Goal: Communication & Community: Share content

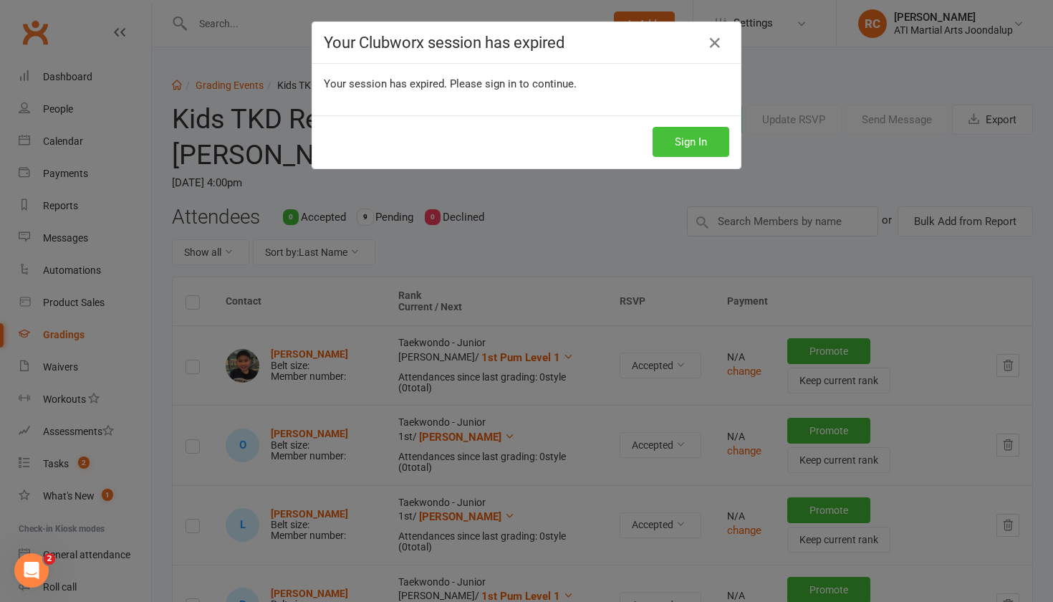
click at [705, 148] on button "Sign In" at bounding box center [691, 142] width 77 height 30
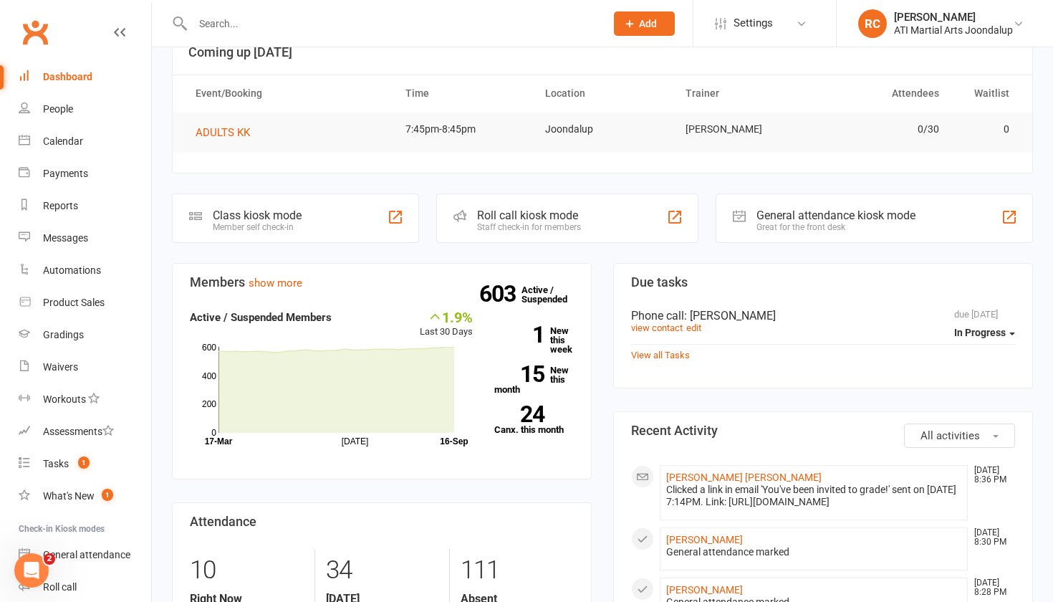
scroll to position [101, 0]
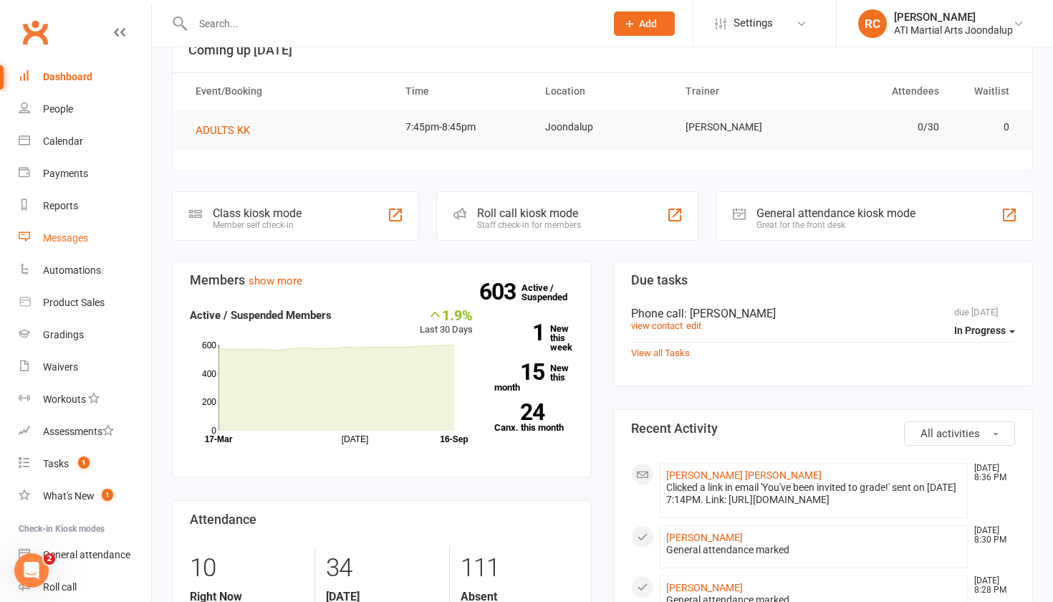
click at [58, 237] on div "Messages" at bounding box center [65, 237] width 45 height 11
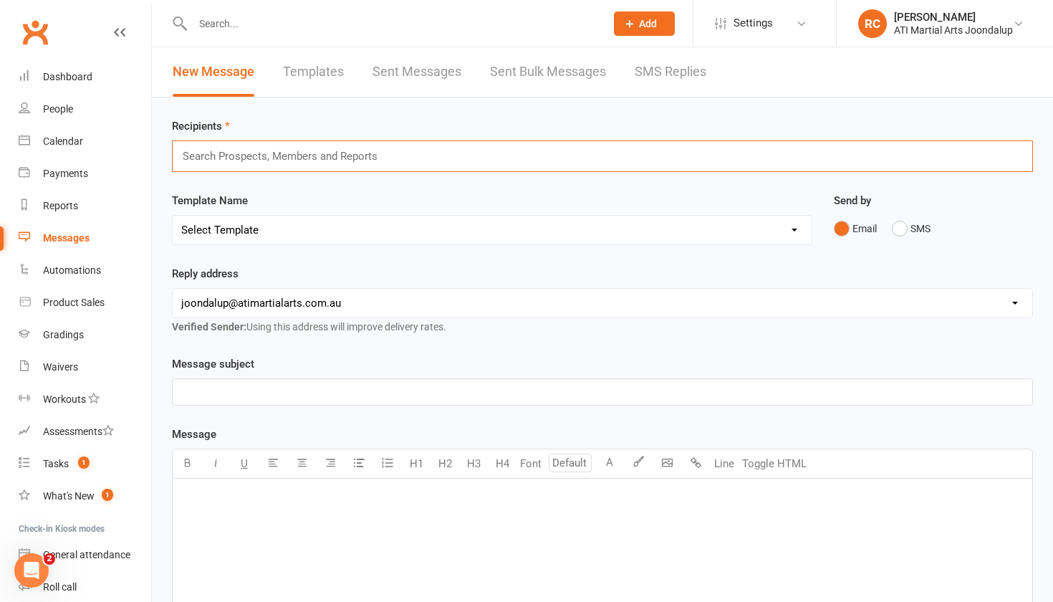
click at [386, 163] on input "text" at bounding box center [286, 156] width 211 height 19
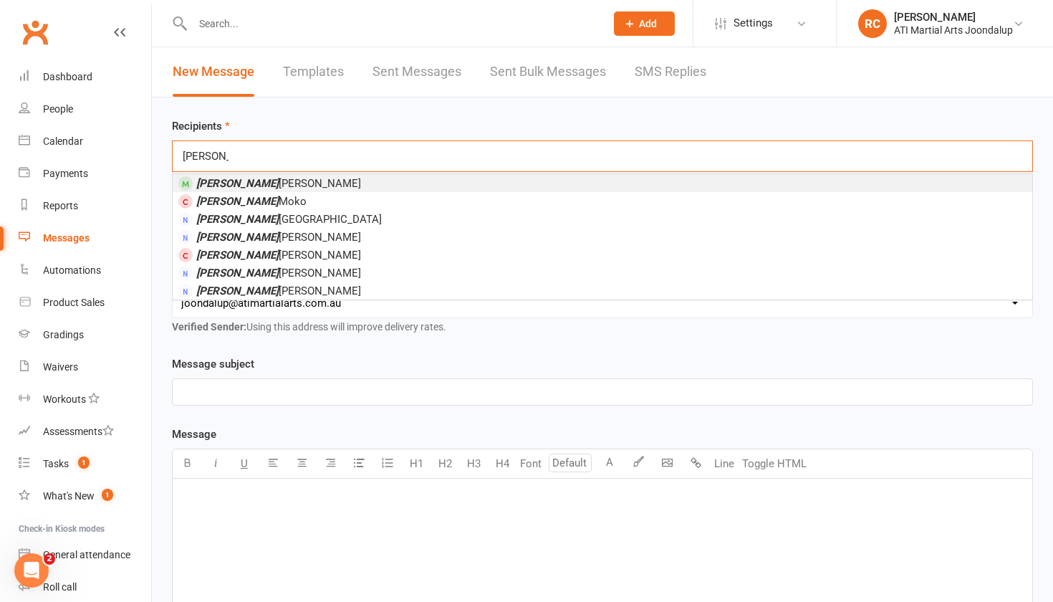
type input "sonny"
click at [340, 180] on li "Sonny Corbitt" at bounding box center [603, 183] width 860 height 18
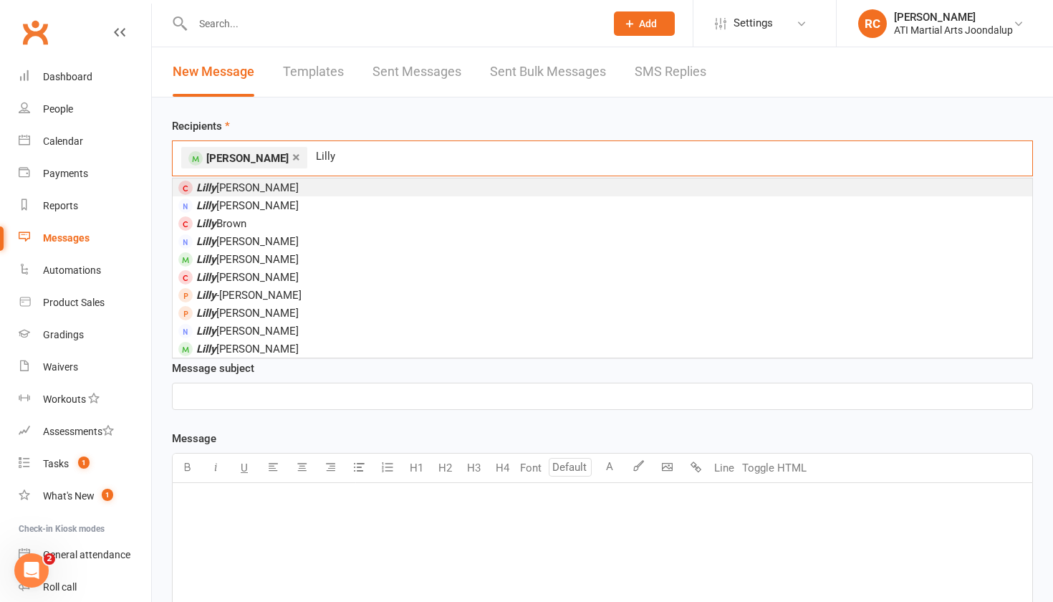
type input "Lilly"
drag, startPoint x: 330, startPoint y: 181, endPoint x: 225, endPoint y: 347, distance: 196.2
click at [225, 347] on span "Lilly Peters" at bounding box center [247, 349] width 102 height 13
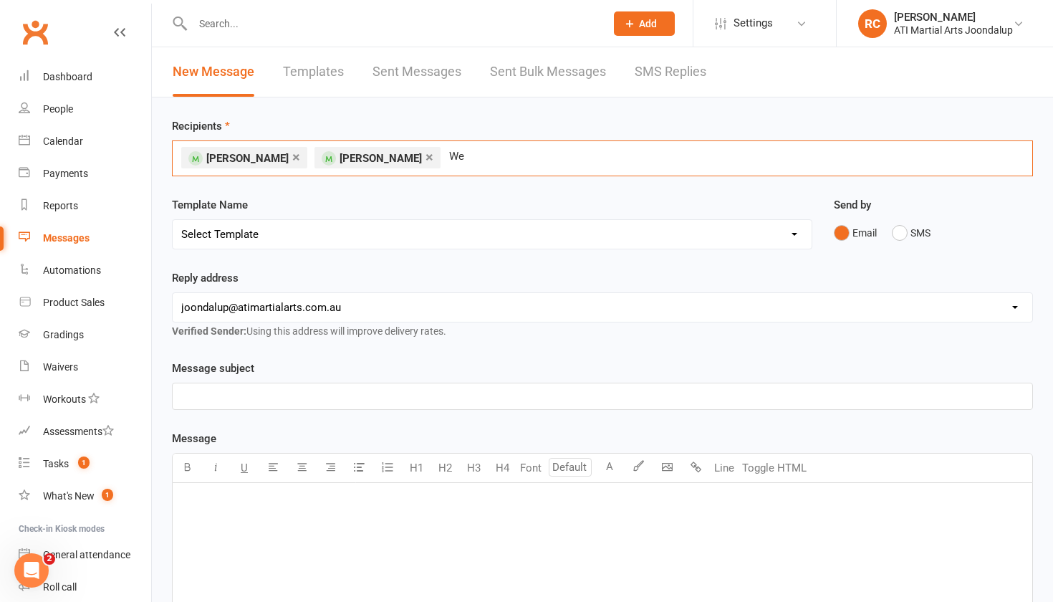
type input "W"
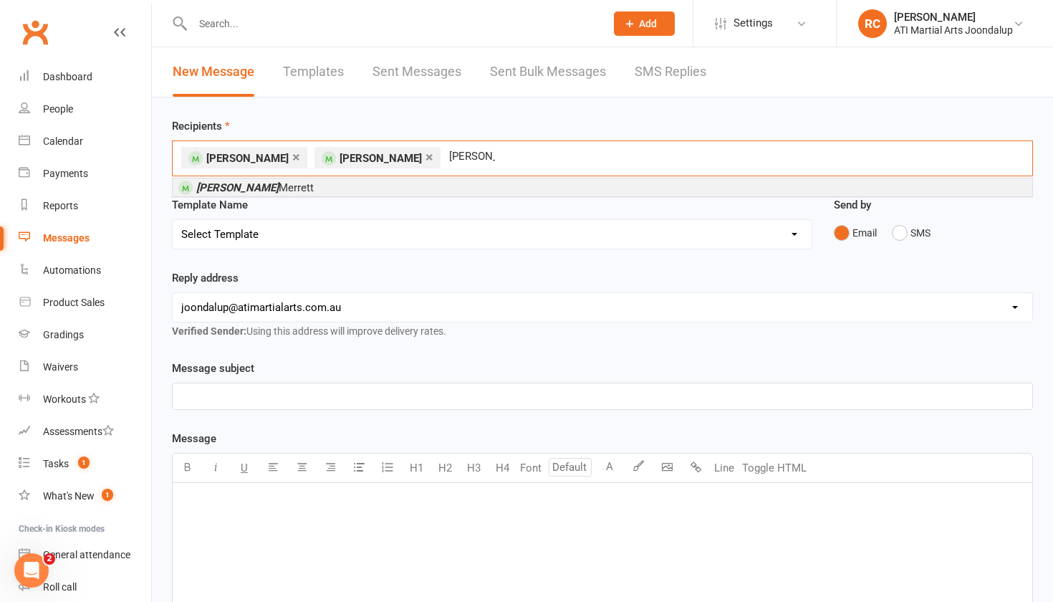
type input "Weldon"
drag, startPoint x: 401, startPoint y: 186, endPoint x: 338, endPoint y: 186, distance: 63.1
click at [338, 186] on li "Meldon Merrett" at bounding box center [603, 187] width 860 height 18
type input "Luke Nguyen"
drag, startPoint x: 358, startPoint y: 183, endPoint x: 296, endPoint y: 185, distance: 62.4
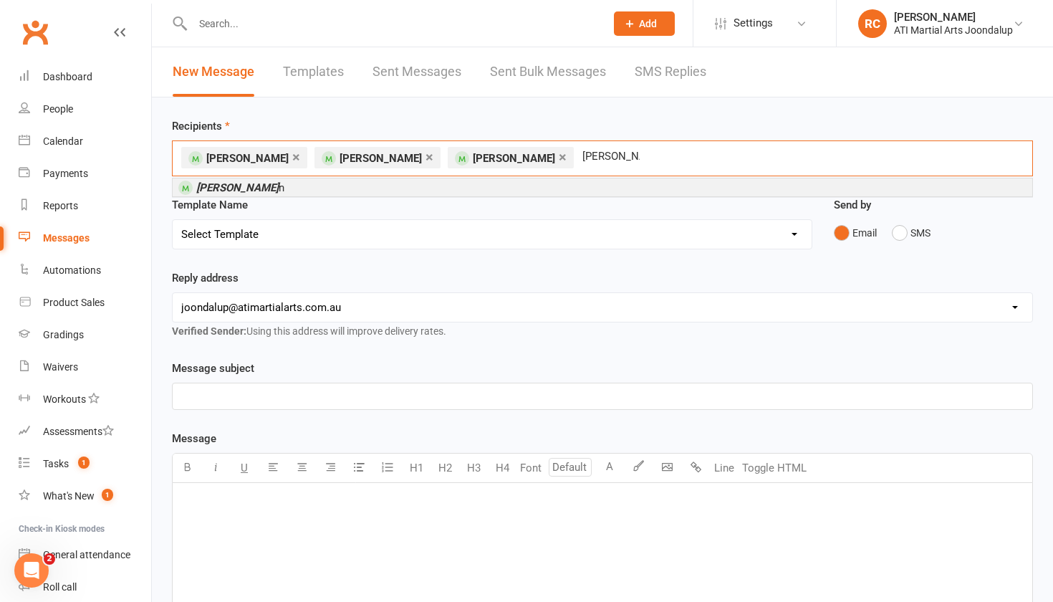
click at [296, 185] on li "Luke Nguye n" at bounding box center [603, 187] width 860 height 18
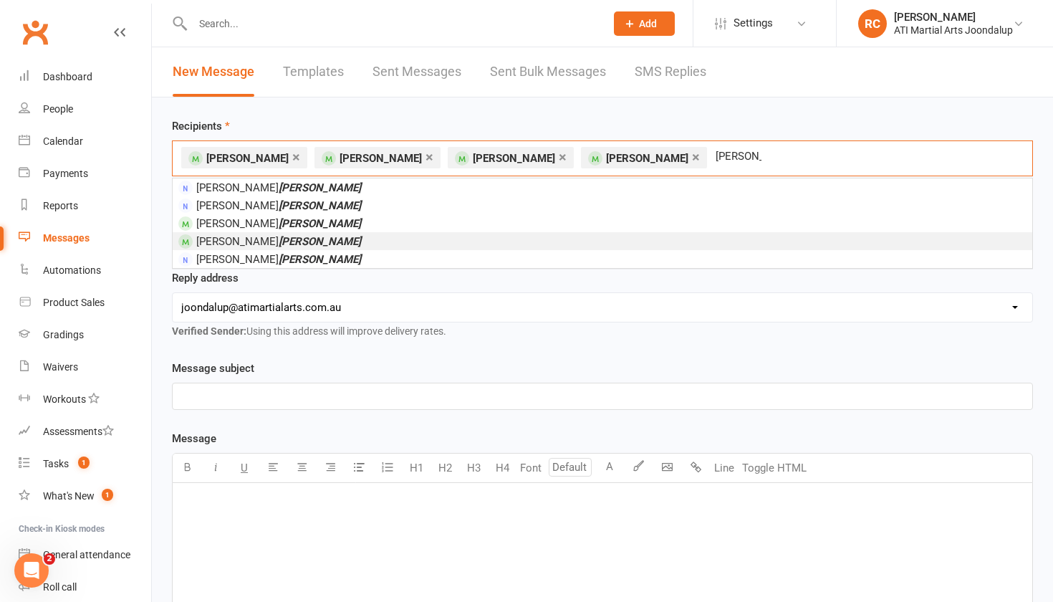
type input "lenzo"
click at [335, 237] on li "Jonathan Lenzo" at bounding box center [603, 241] width 860 height 18
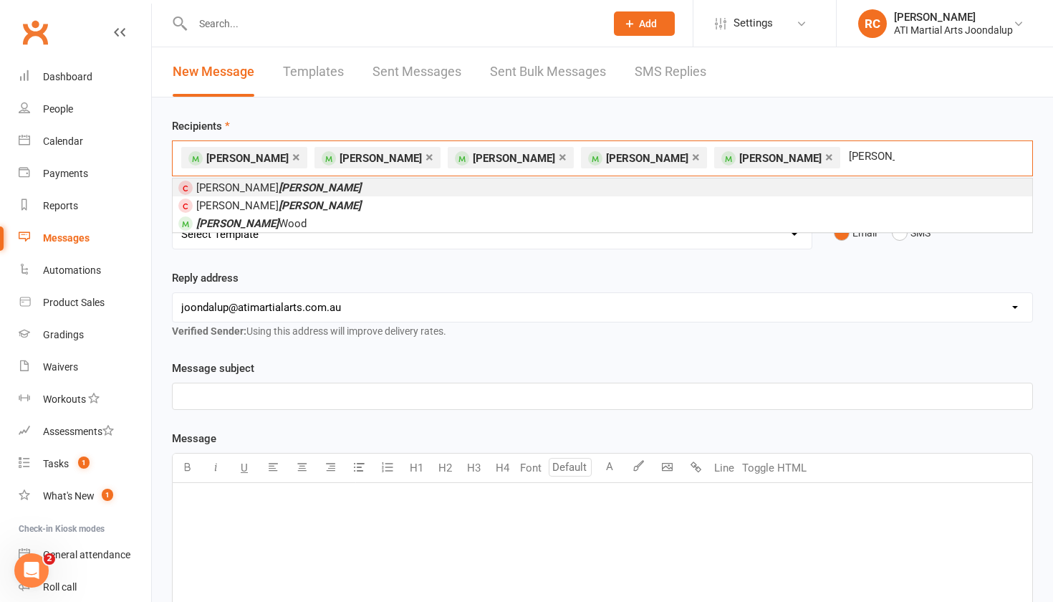
type input "Everett"
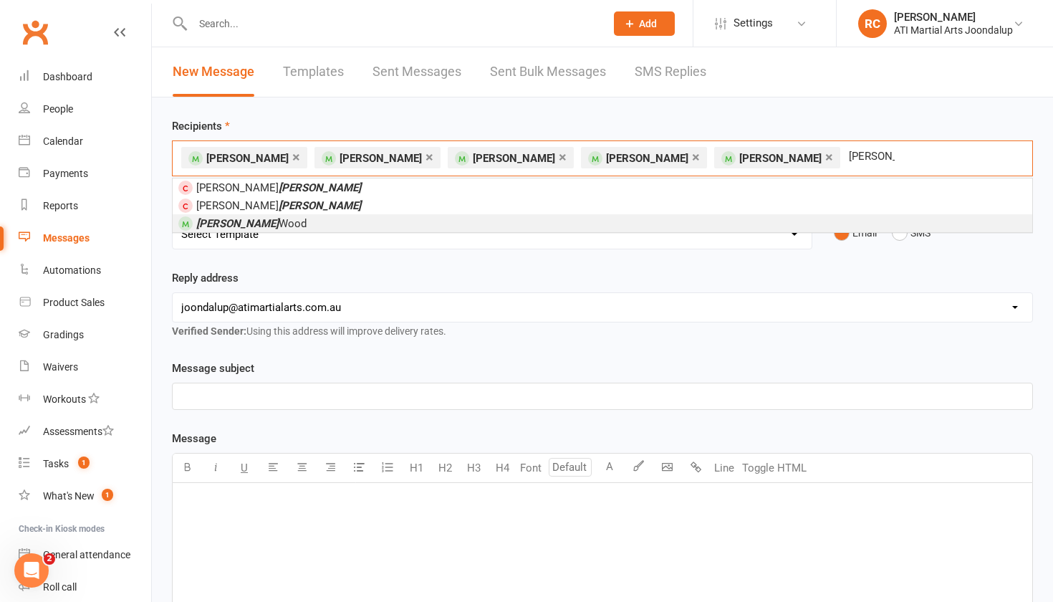
drag, startPoint x: 335, startPoint y: 237, endPoint x: 254, endPoint y: 226, distance: 81.8
click at [254, 226] on span "Everett Wood" at bounding box center [251, 223] width 110 height 13
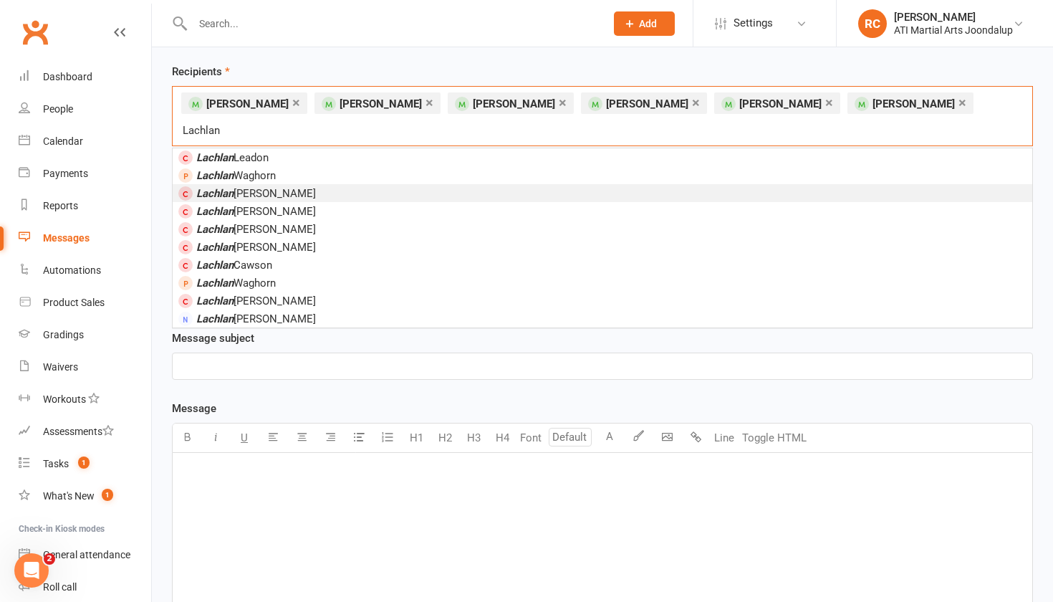
scroll to position [45, 0]
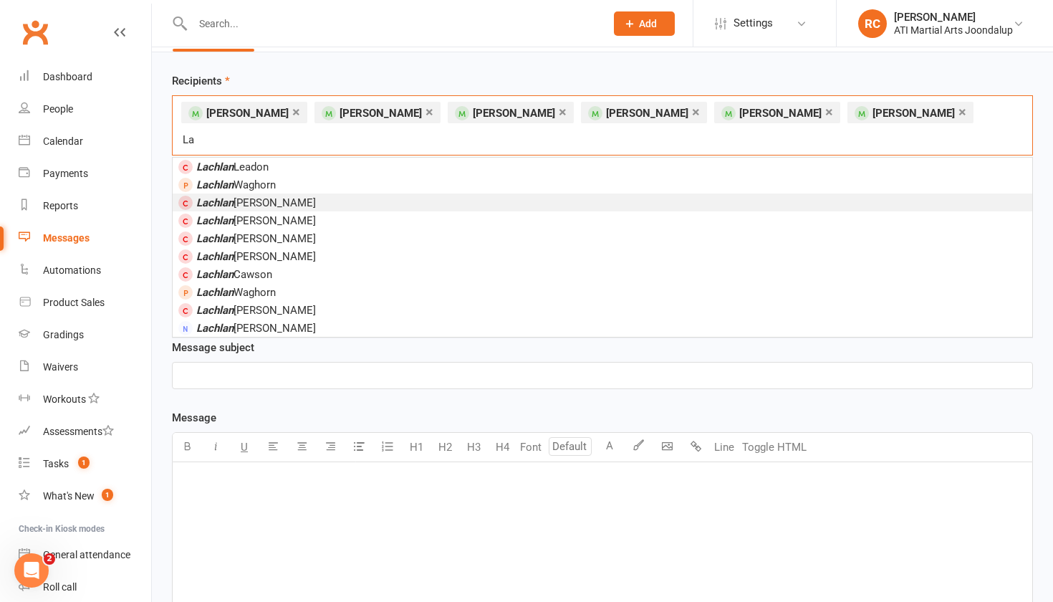
type input "L"
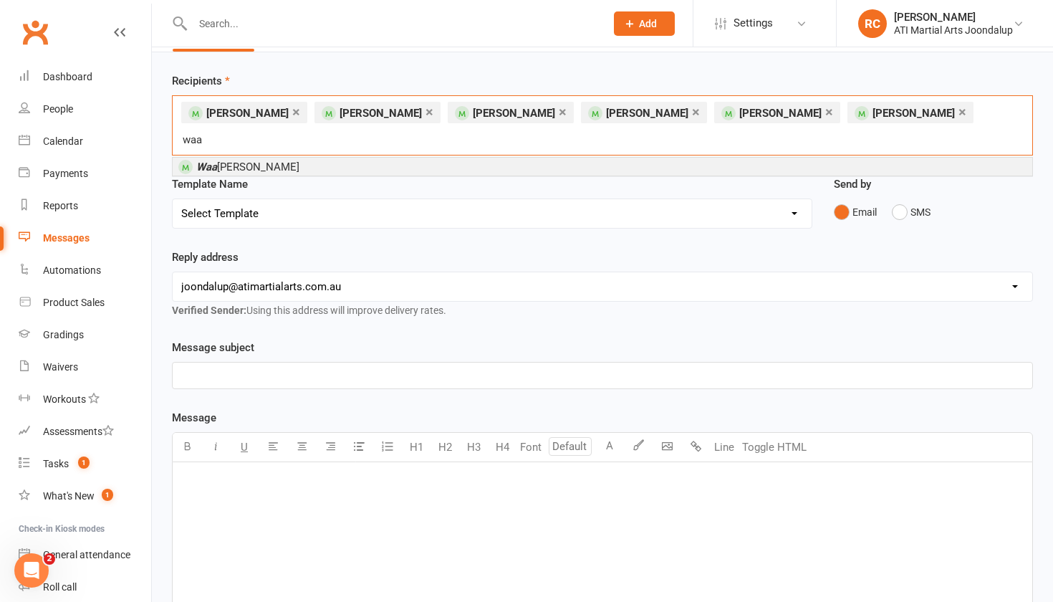
type input "waa"
click at [208, 161] on em "Waa" at bounding box center [206, 167] width 21 height 13
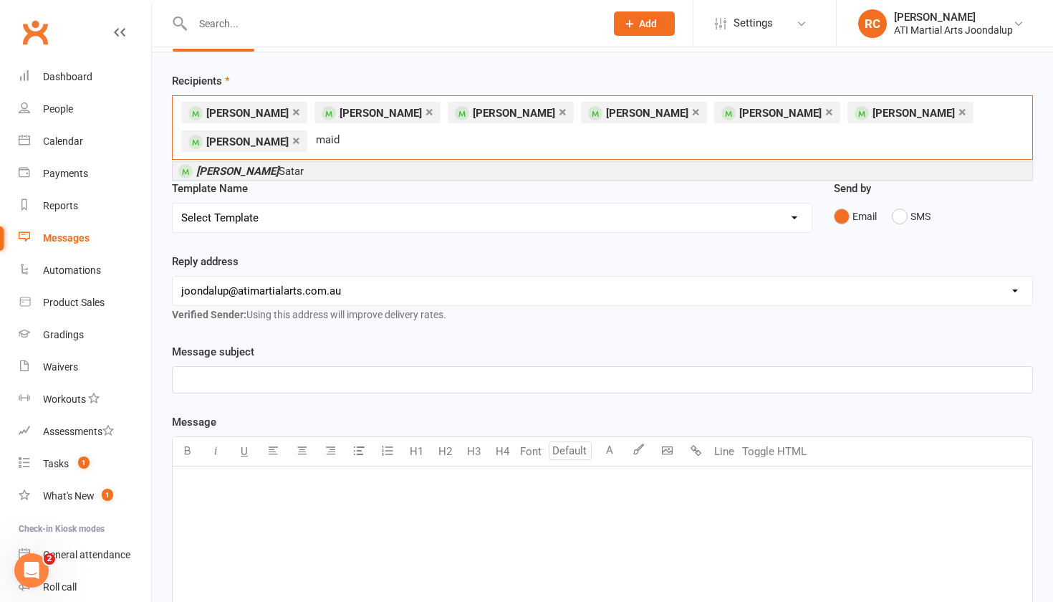
type input "maid"
drag, startPoint x: 215, startPoint y: 165, endPoint x: 233, endPoint y: 167, distance: 18.0
click at [233, 167] on span "Mahida Satar" at bounding box center [249, 171] width 107 height 13
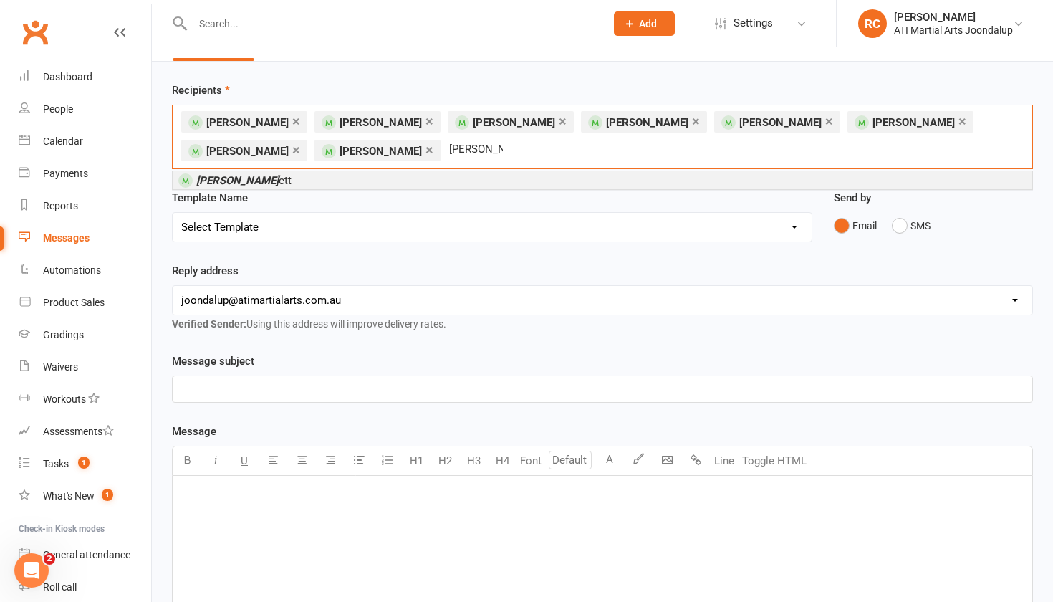
scroll to position [34, 0]
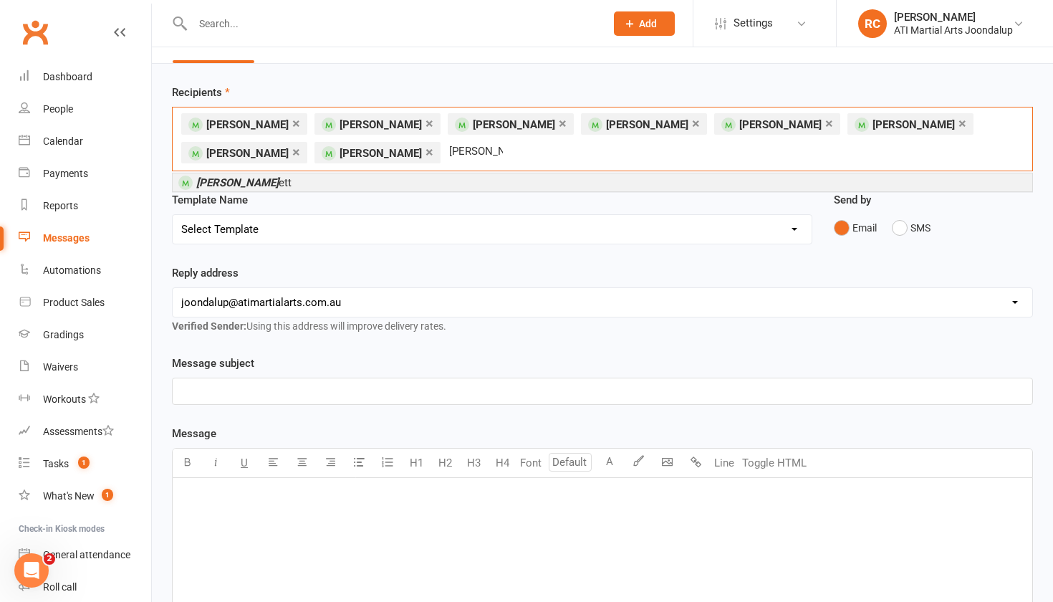
type input "harry denn"
click at [320, 181] on li "Harry Denn ett" at bounding box center [603, 182] width 860 height 18
type input "Luke brenn"
click at [288, 181] on li "Luke Brenn an" at bounding box center [603, 182] width 860 height 18
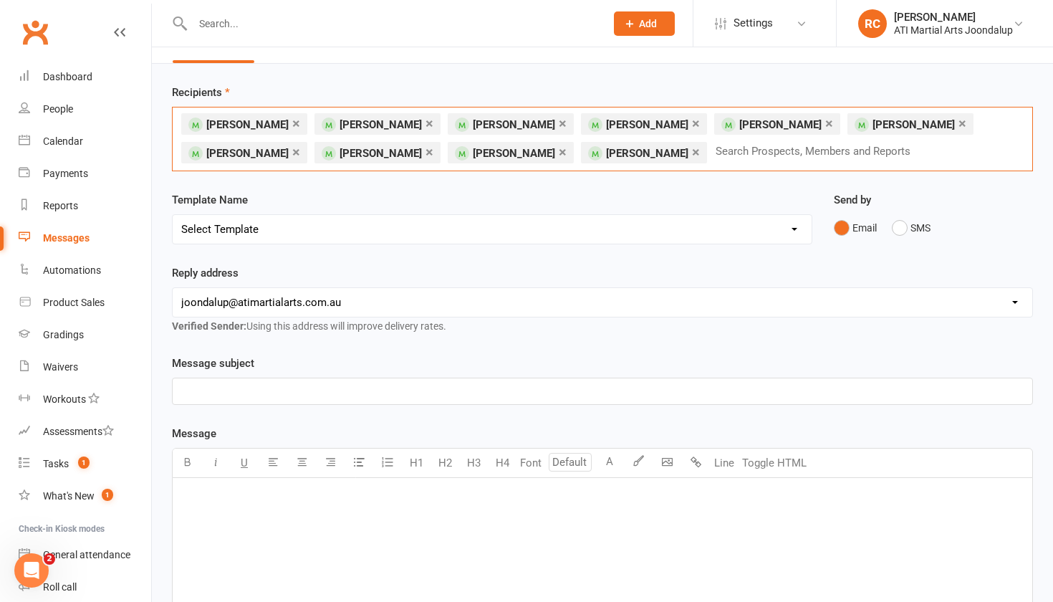
click at [254, 394] on p "﻿" at bounding box center [602, 391] width 843 height 17
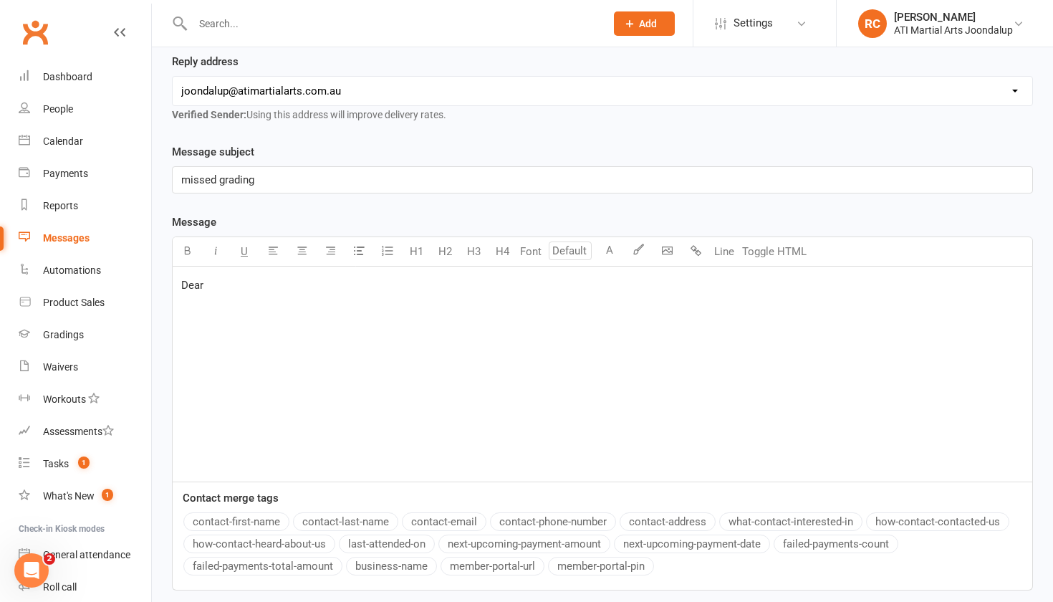
scroll to position [255, 0]
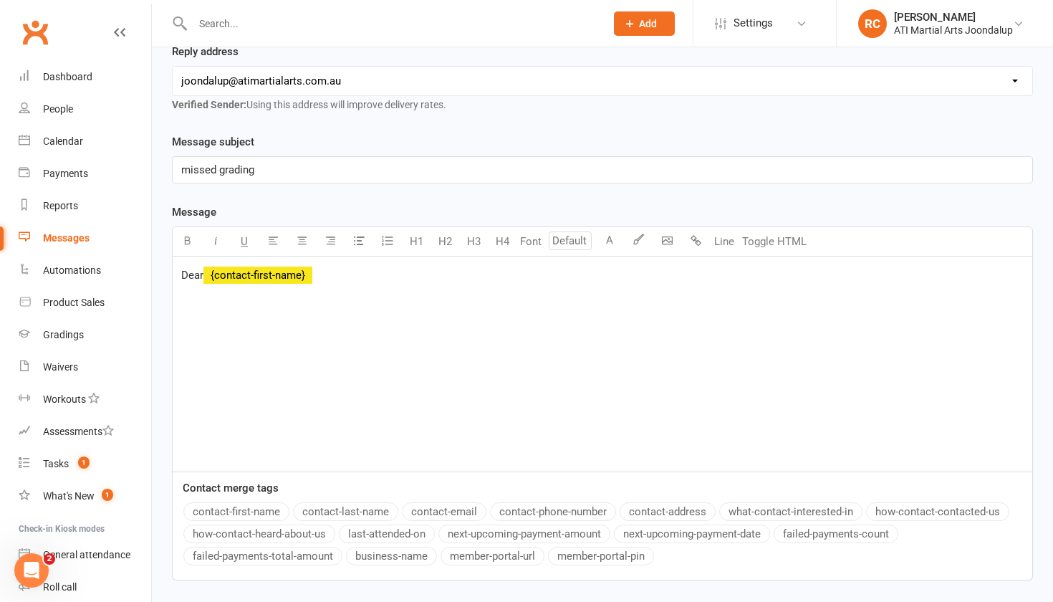
click at [228, 514] on button "contact-first-name" at bounding box center [236, 511] width 106 height 19
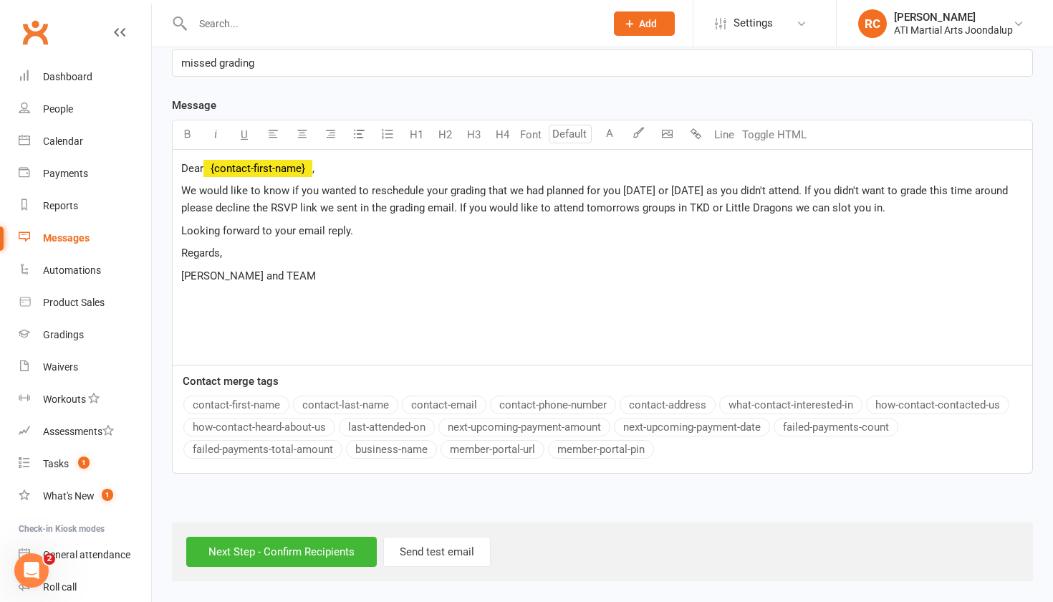
scroll to position [368, 0]
click at [316, 548] on input "Next Step - Confirm Recipients" at bounding box center [281, 552] width 191 height 30
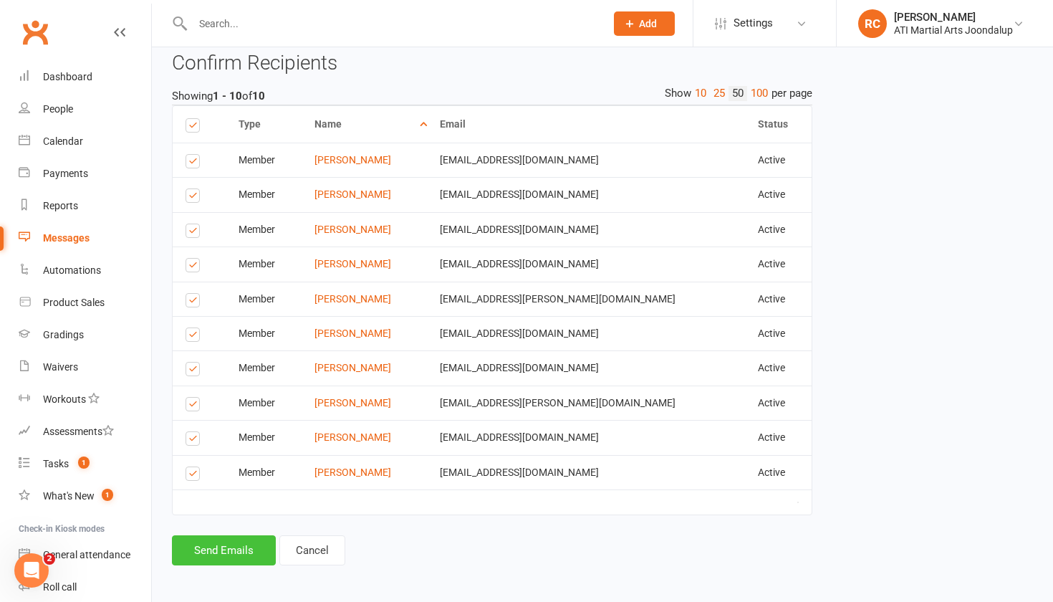
scroll to position [432, 0]
click at [226, 547] on button "Send Emails" at bounding box center [224, 551] width 104 height 30
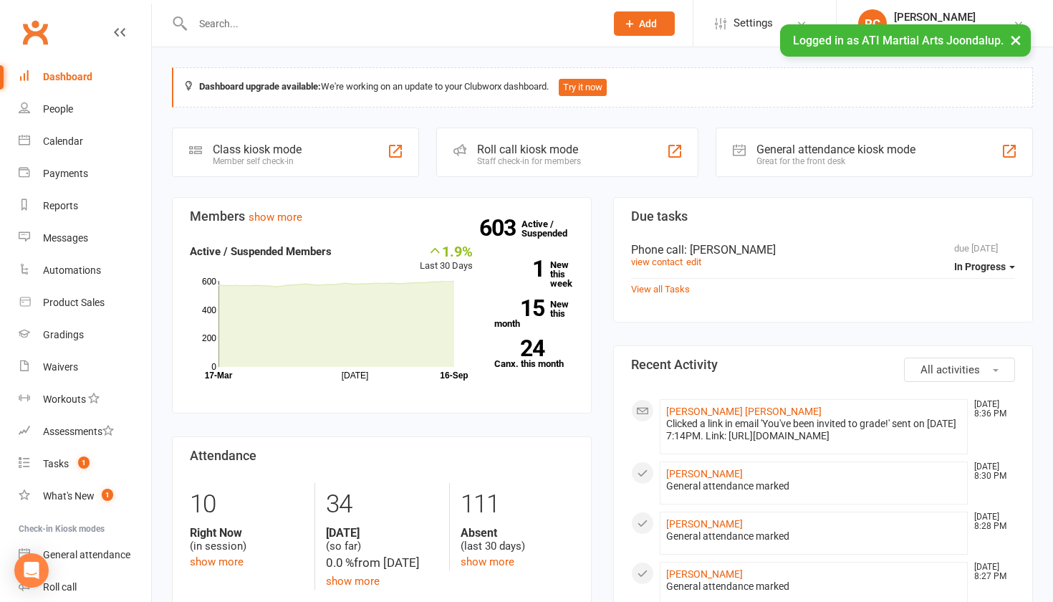
click at [234, 29] on input "text" at bounding box center [391, 24] width 407 height 20
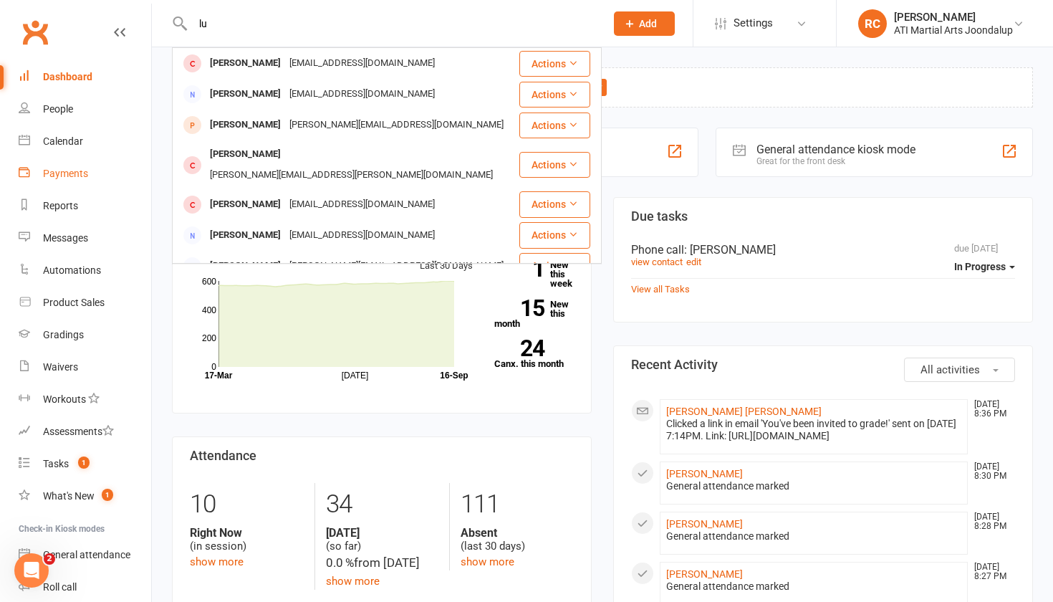
type input "l"
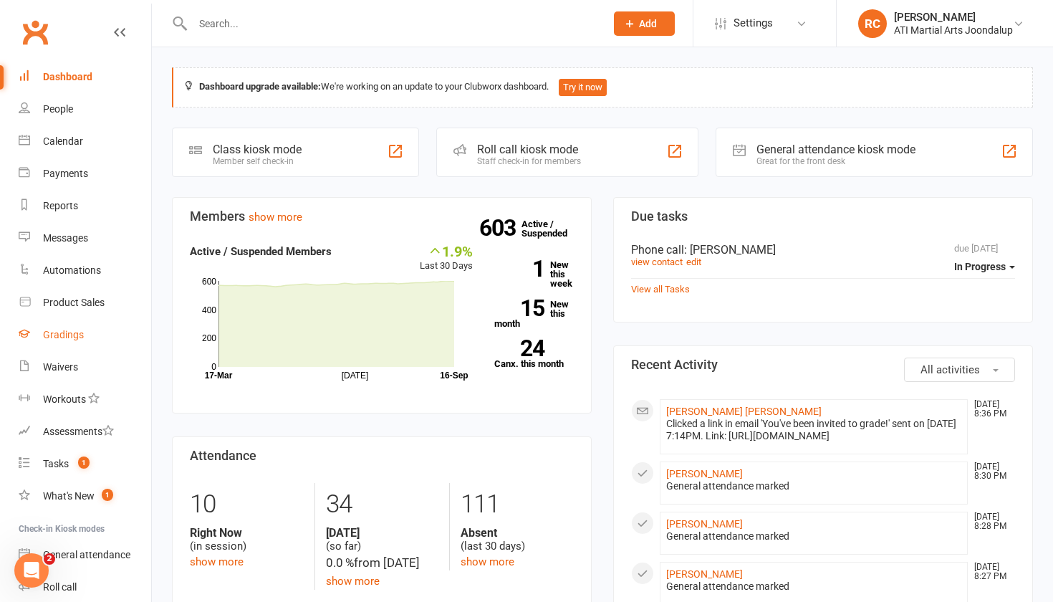
click at [72, 327] on link "Gradings" at bounding box center [85, 335] width 133 height 32
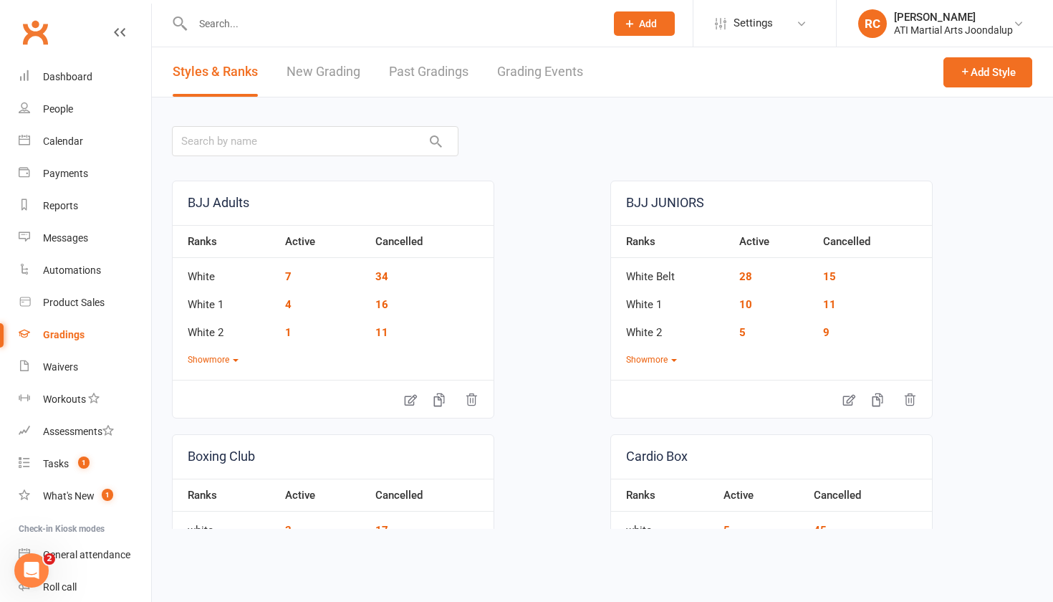
click at [545, 80] on link "Grading Events" at bounding box center [540, 71] width 86 height 49
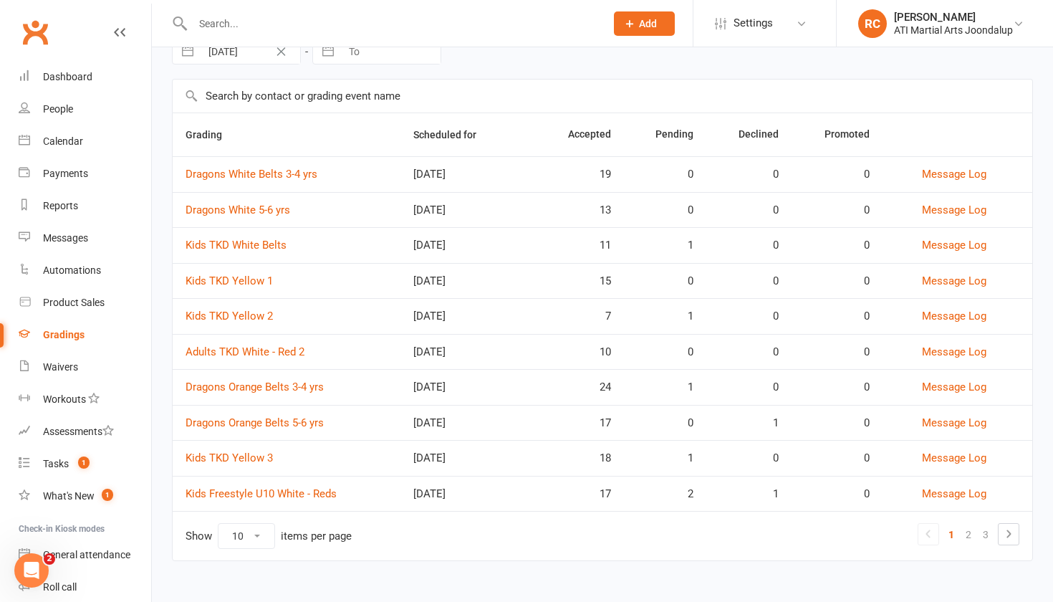
scroll to position [75, 0]
click at [313, 390] on link "Dragons Orange Belts 3-4 yrs" at bounding box center [255, 387] width 138 height 13
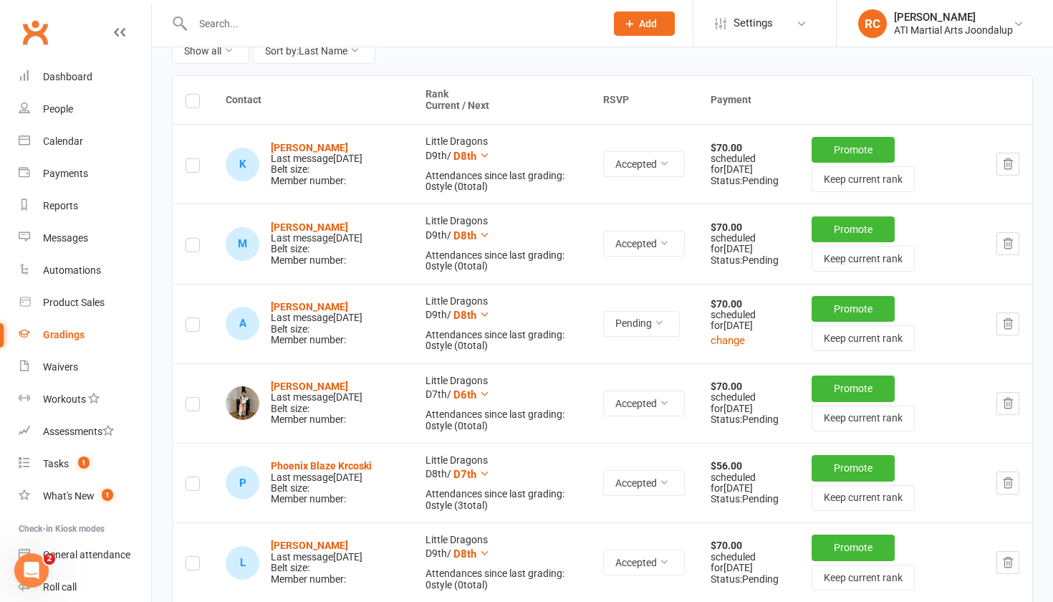
scroll to position [204, 0]
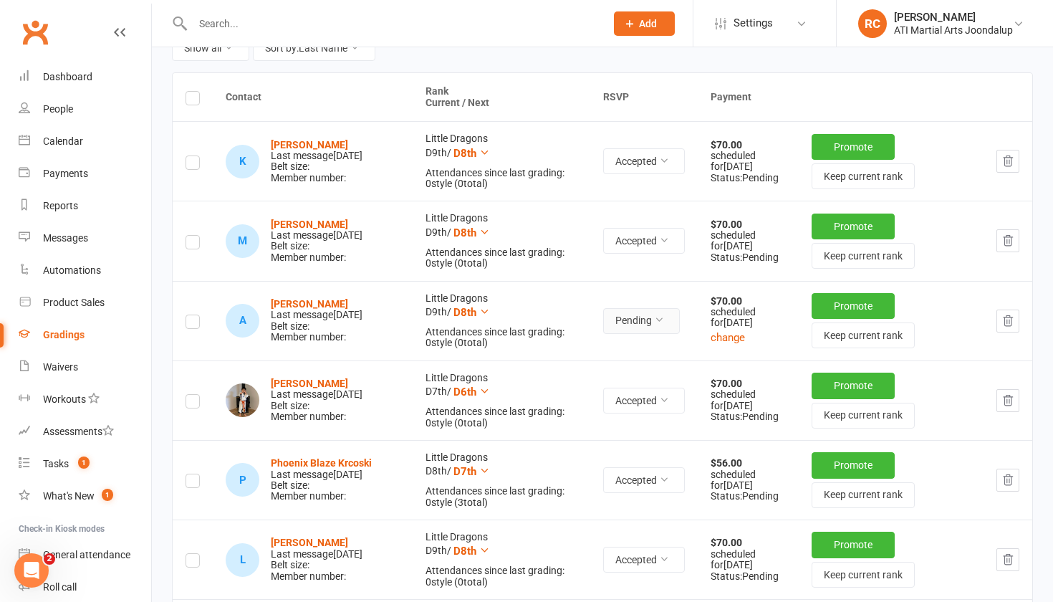
click at [648, 334] on button "Pending" at bounding box center [641, 321] width 77 height 26
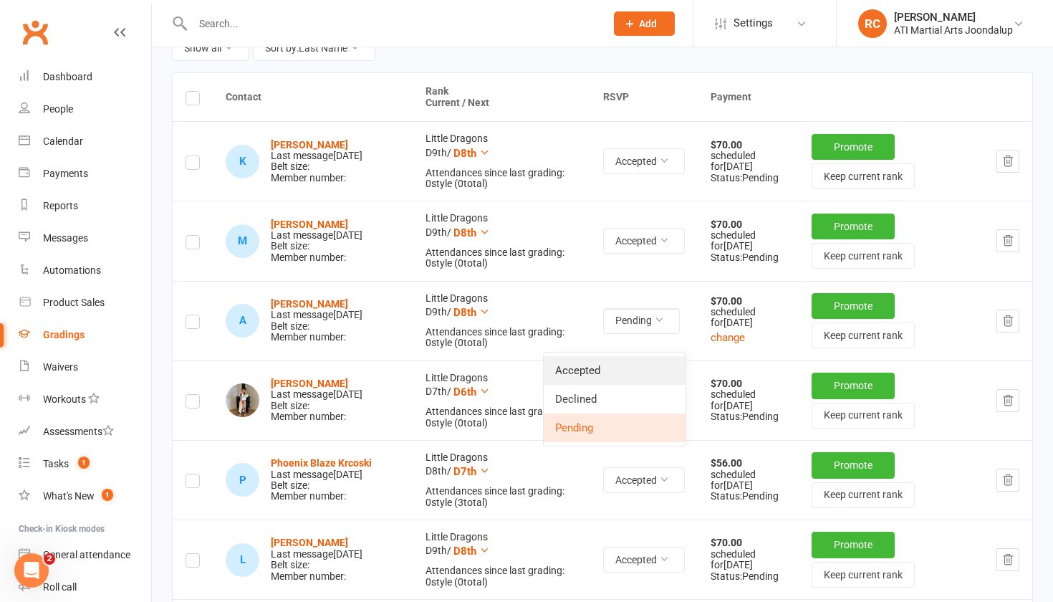
click at [636, 365] on link "Accepted" at bounding box center [615, 370] width 142 height 29
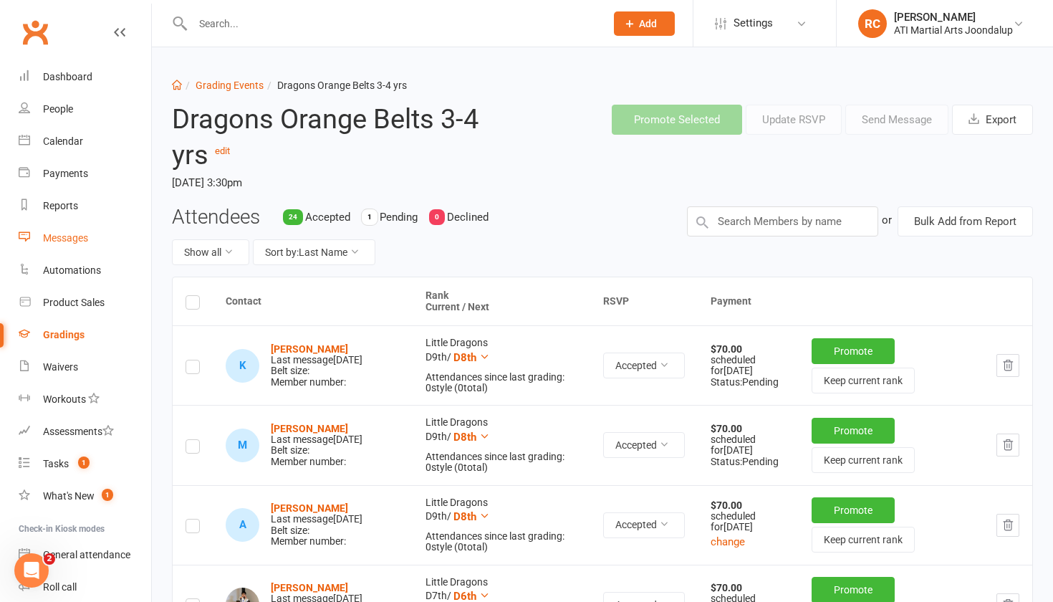
scroll to position [0, 0]
click at [243, 87] on link "Grading Events" at bounding box center [230, 85] width 68 height 11
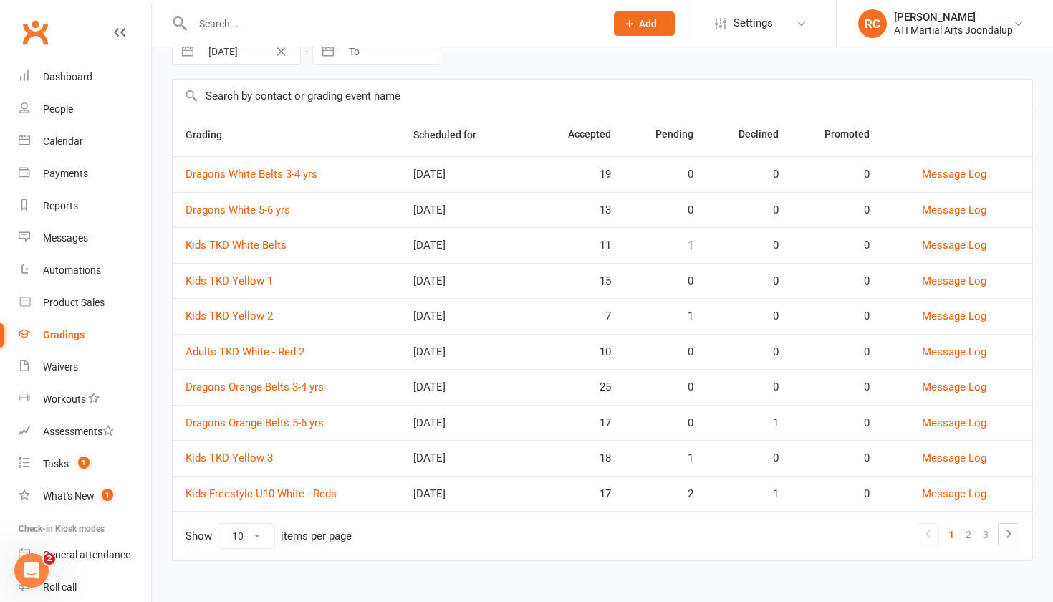
scroll to position [75, 0]
click at [259, 458] on link "Kids TKD Yellow 3" at bounding box center [229, 457] width 87 height 13
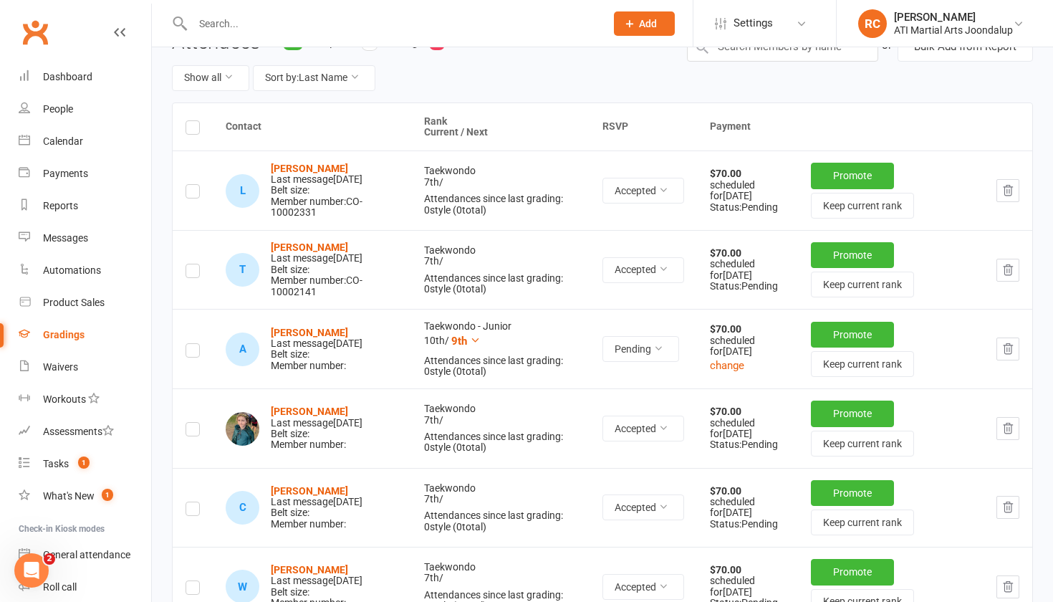
scroll to position [148, 0]
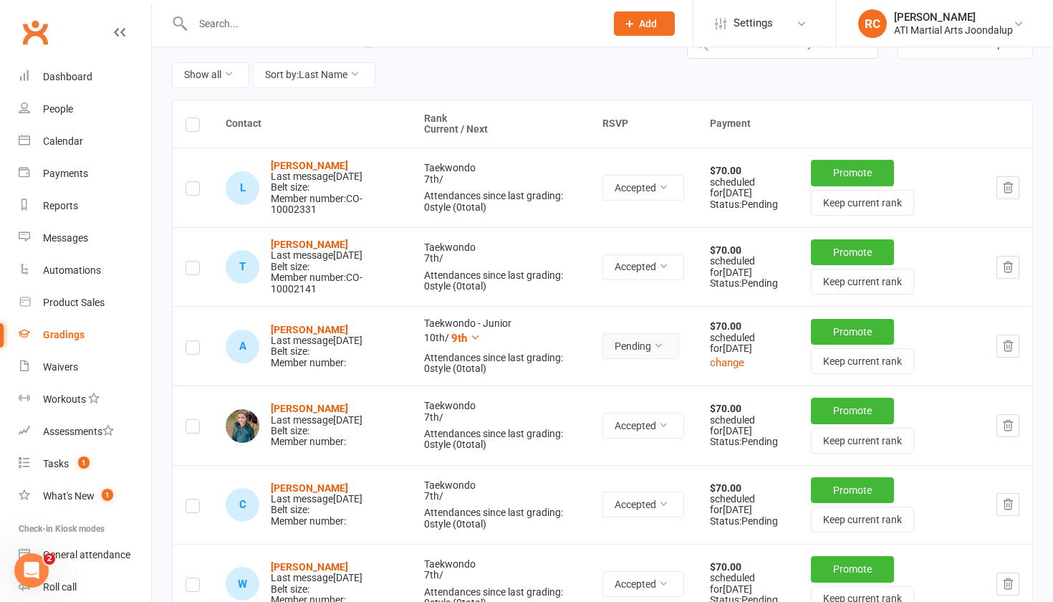
click at [658, 359] on button "Pending" at bounding box center [641, 346] width 77 height 26
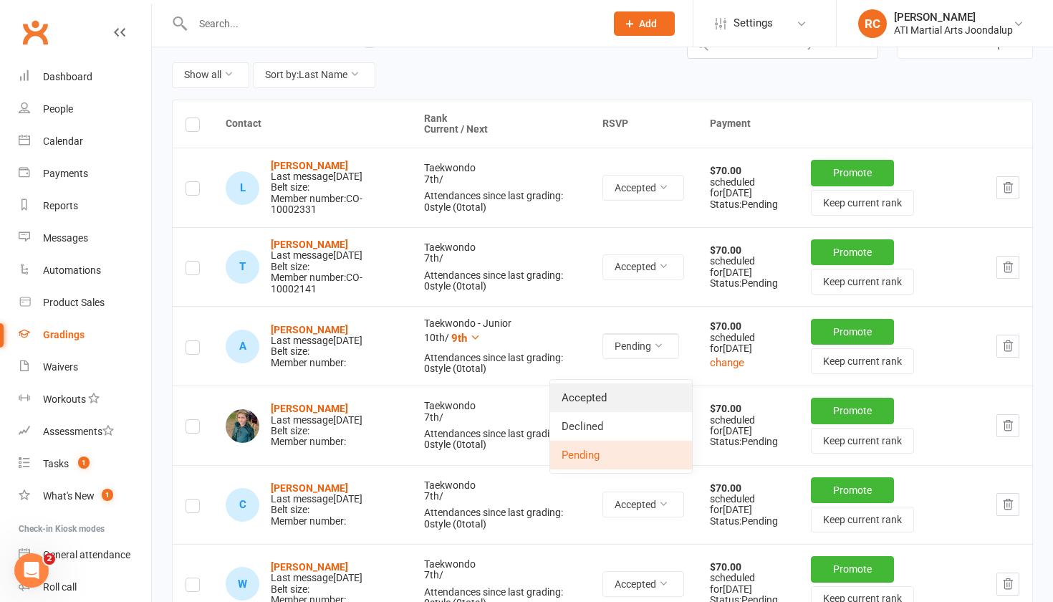
click at [632, 390] on link "Accepted" at bounding box center [621, 397] width 142 height 29
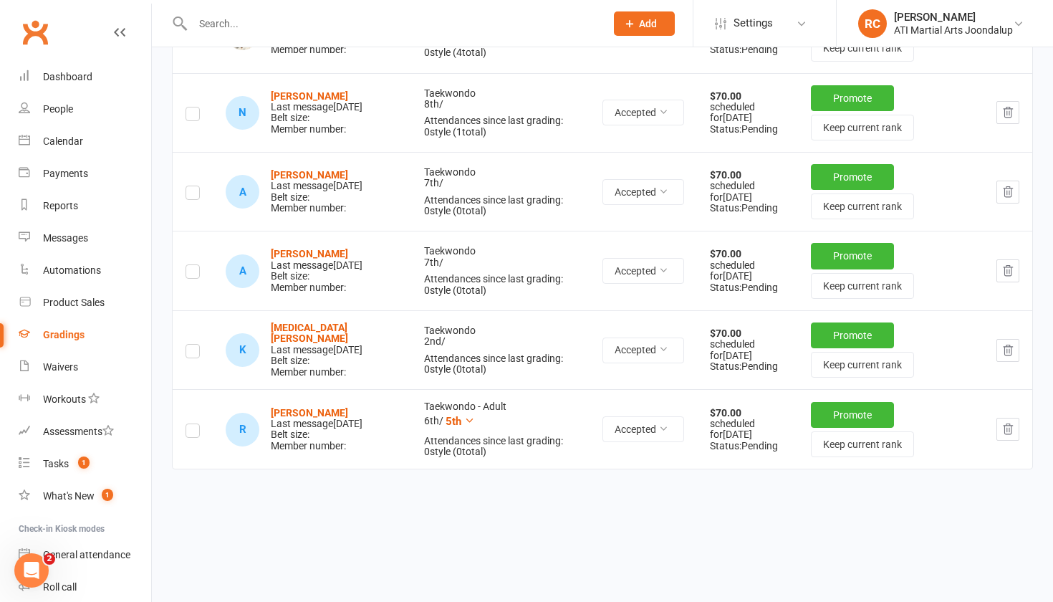
scroll to position [1487, 0]
click at [58, 338] on div "Gradings" at bounding box center [64, 334] width 42 height 11
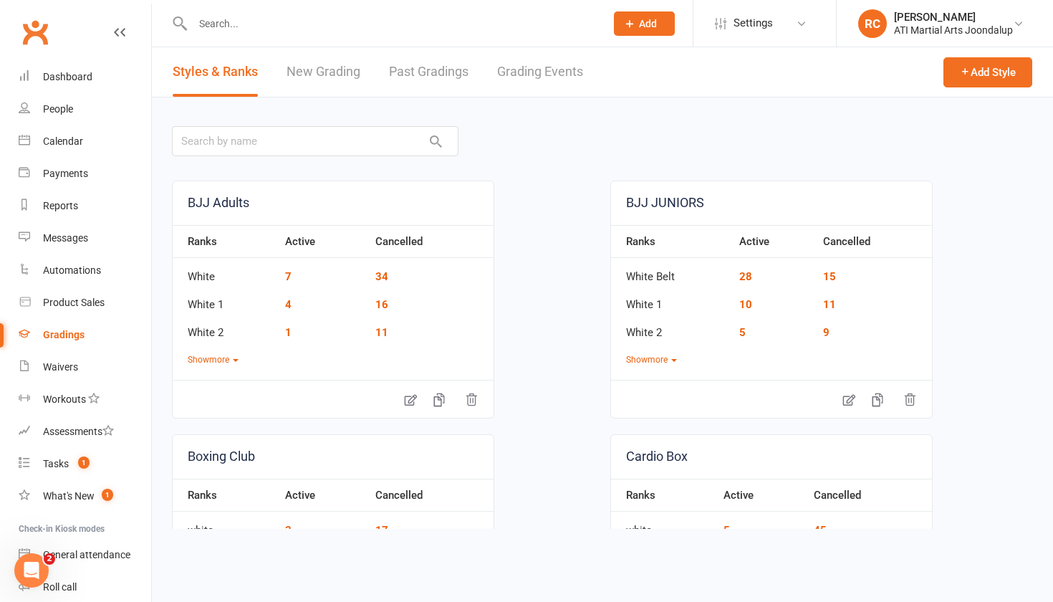
click at [547, 80] on link "Grading Events" at bounding box center [540, 71] width 86 height 49
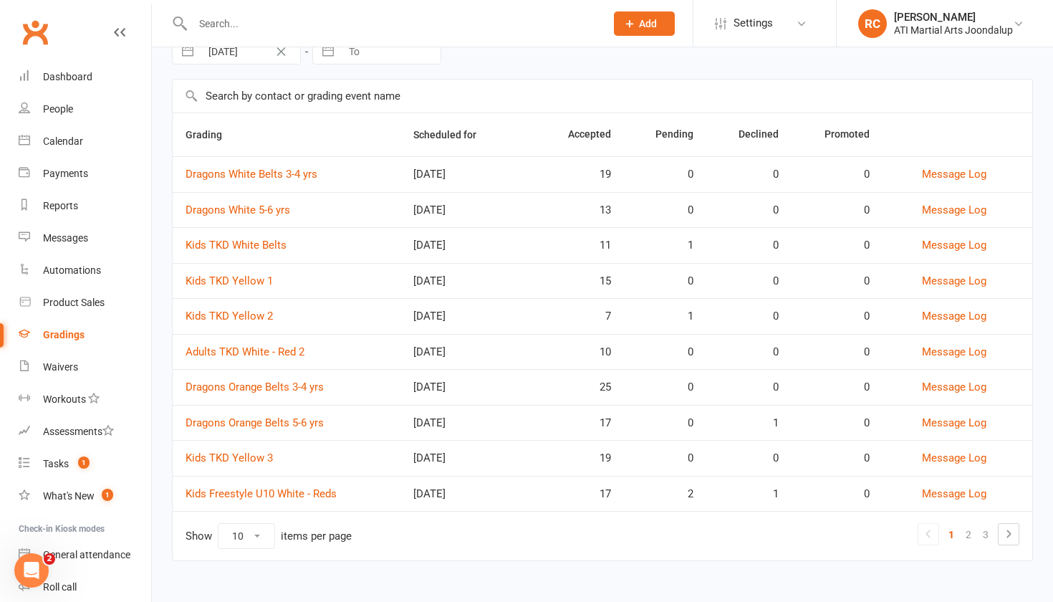
scroll to position [75, 0]
click at [279, 494] on link "Kids Freestyle U10 White - Reds" at bounding box center [261, 493] width 151 height 13
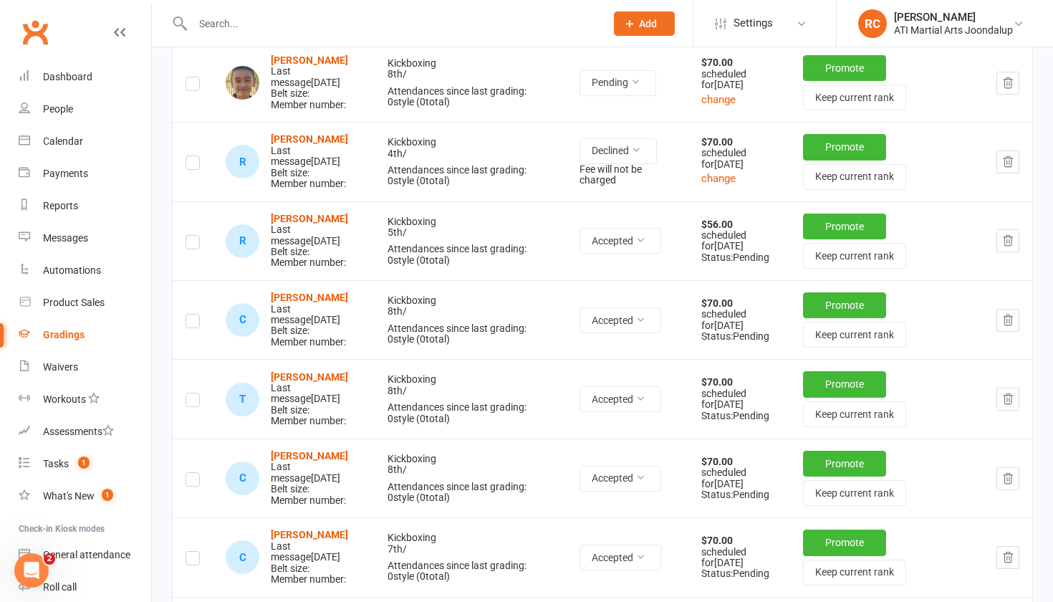
scroll to position [991, 0]
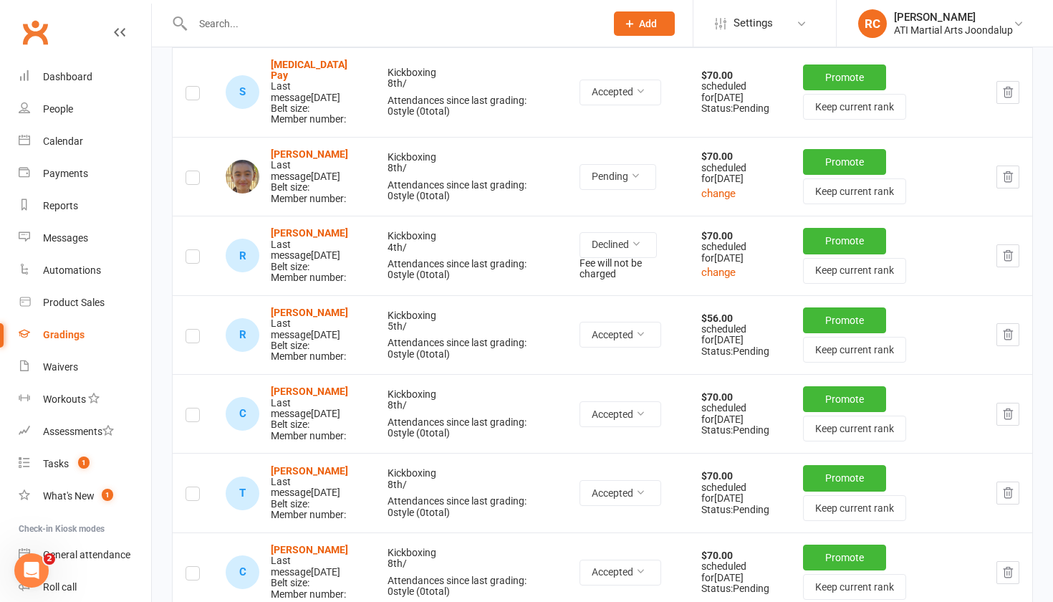
click at [1008, 260] on icon "button" at bounding box center [1008, 255] width 9 height 10
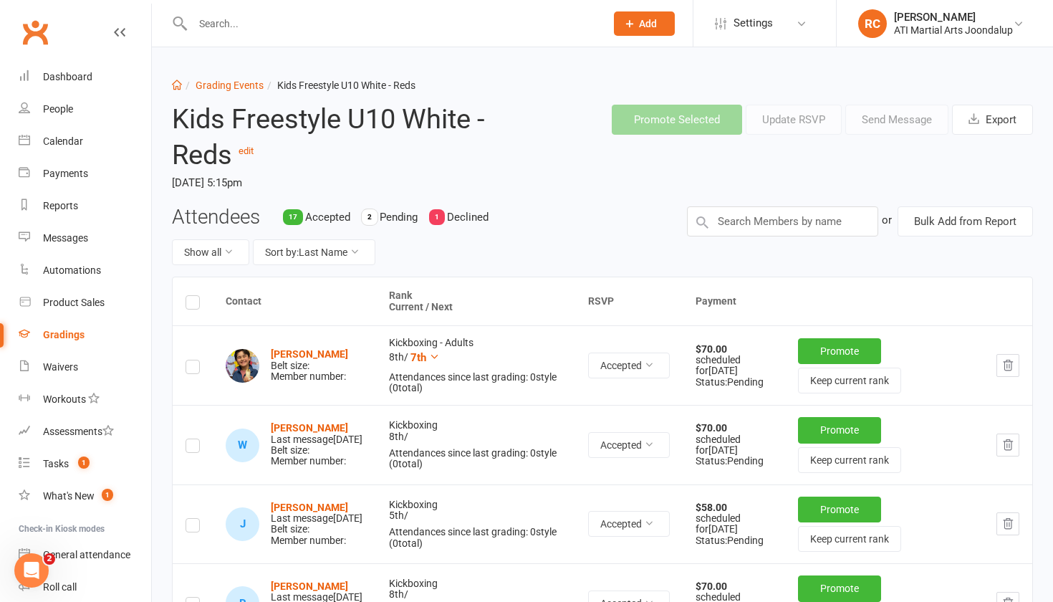
scroll to position [0, 0]
click at [231, 87] on link "Grading Events" at bounding box center [230, 85] width 68 height 11
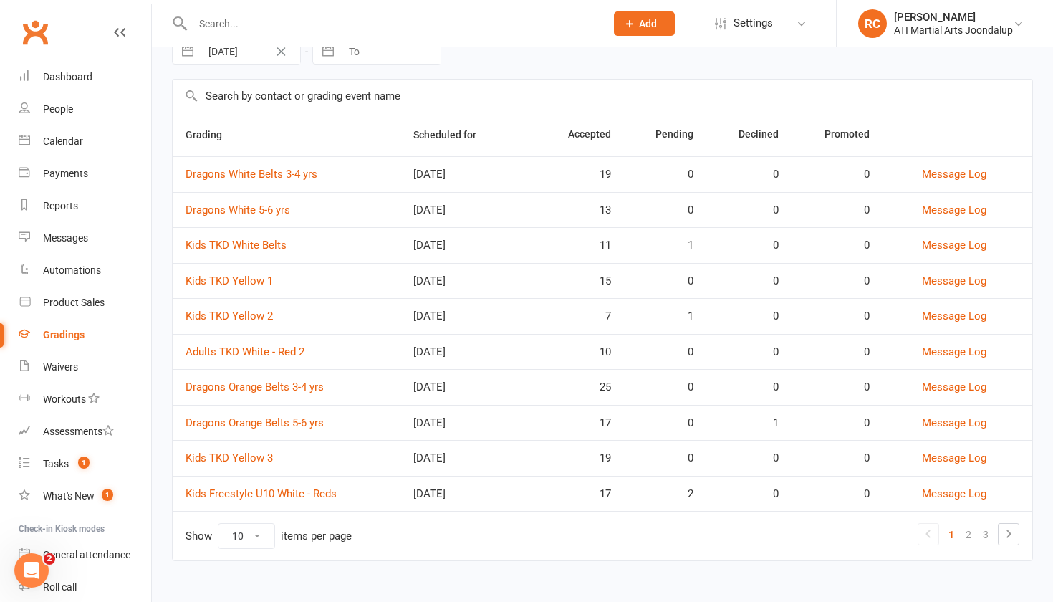
scroll to position [75, 0]
click at [975, 537] on link "2" at bounding box center [968, 535] width 17 height 20
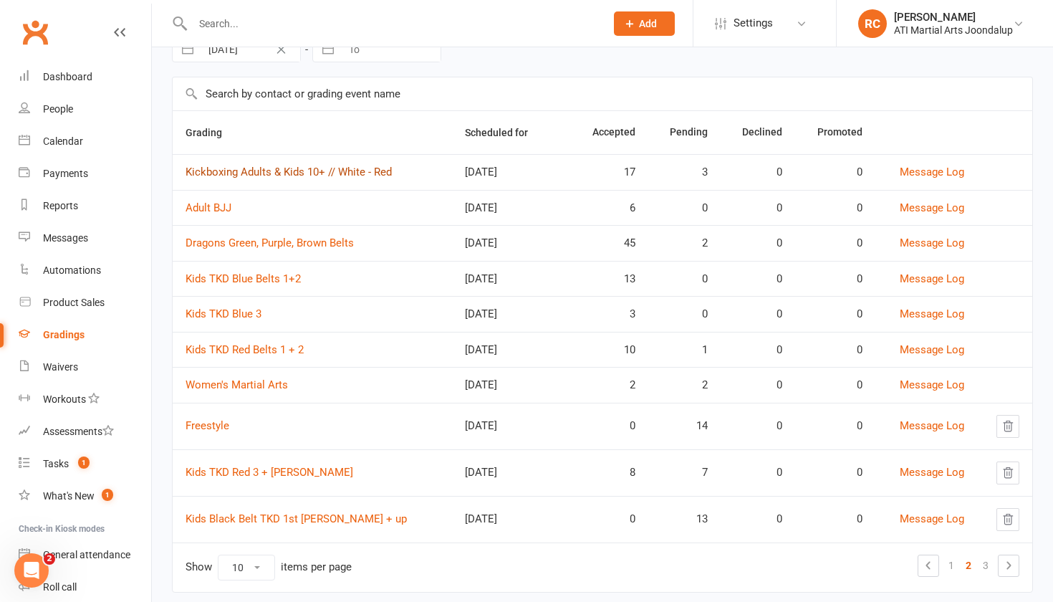
click at [341, 175] on link "Kickboxing Adults & Kids 10+ // White - Red" at bounding box center [289, 172] width 206 height 13
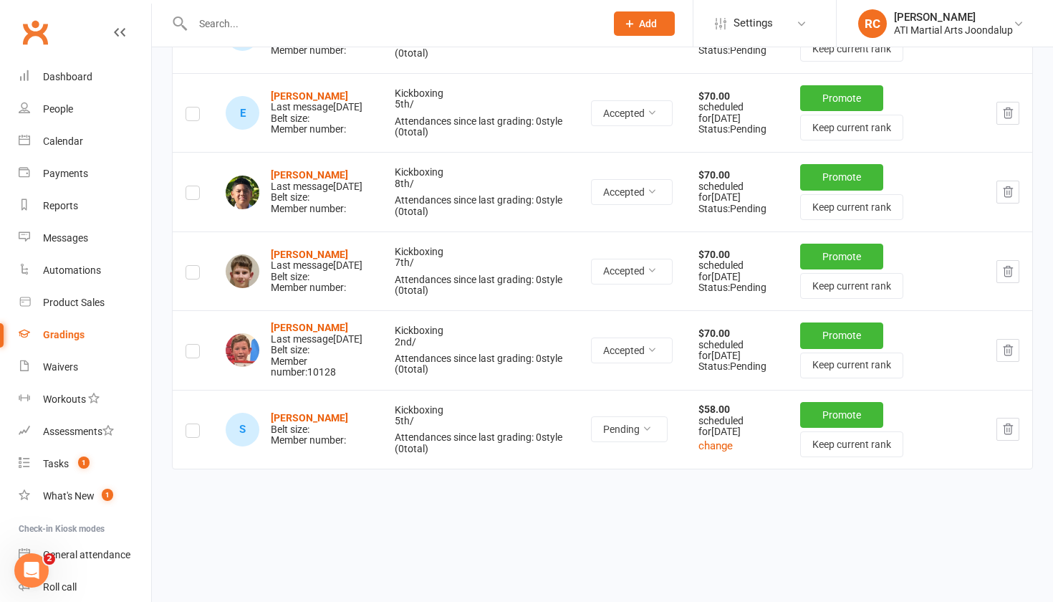
scroll to position [1574, 0]
click at [641, 442] on button "Pending" at bounding box center [629, 429] width 77 height 26
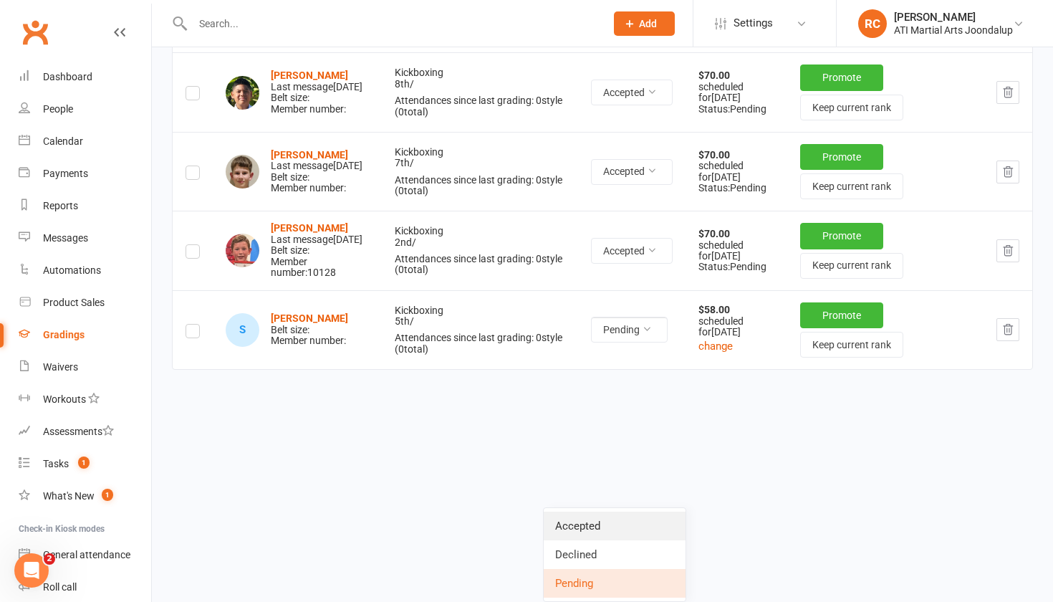
click at [626, 512] on link "Accepted" at bounding box center [615, 526] width 142 height 29
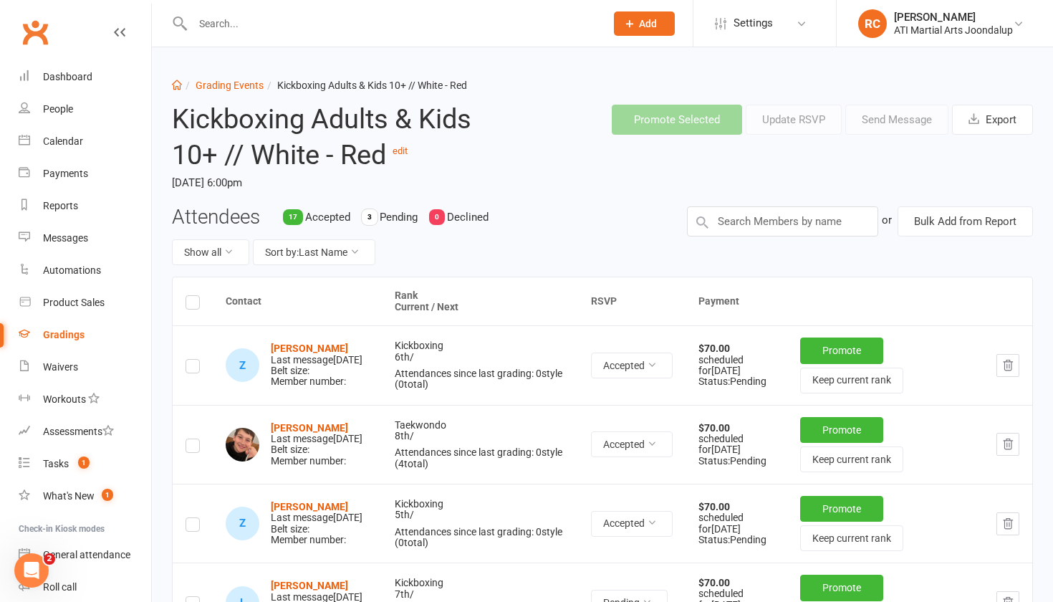
scroll to position [0, 0]
click at [70, 339] on div "Gradings" at bounding box center [64, 334] width 42 height 11
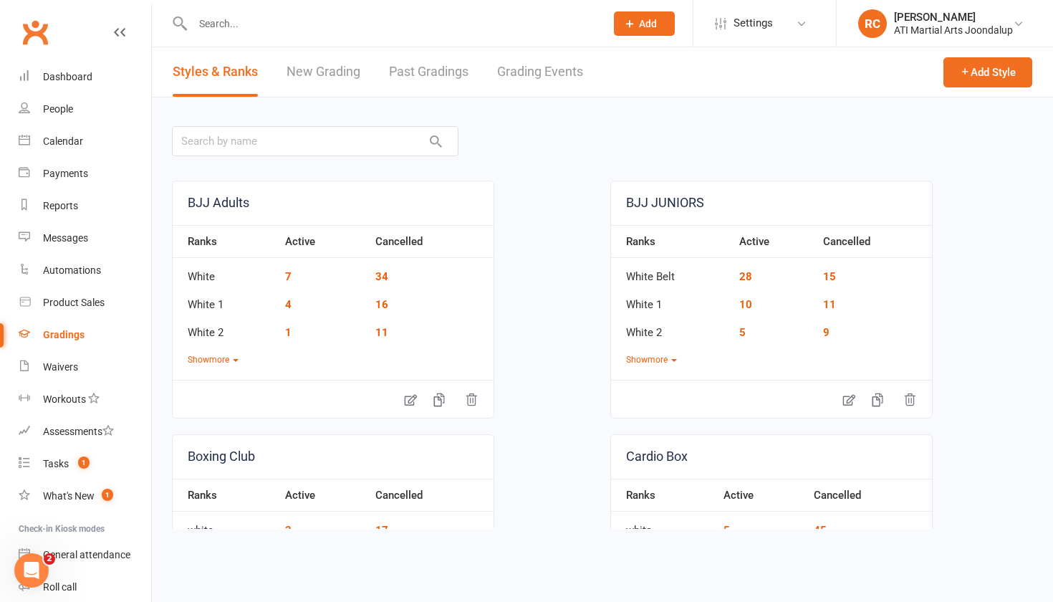
click at [552, 79] on link "Grading Events" at bounding box center [540, 71] width 86 height 49
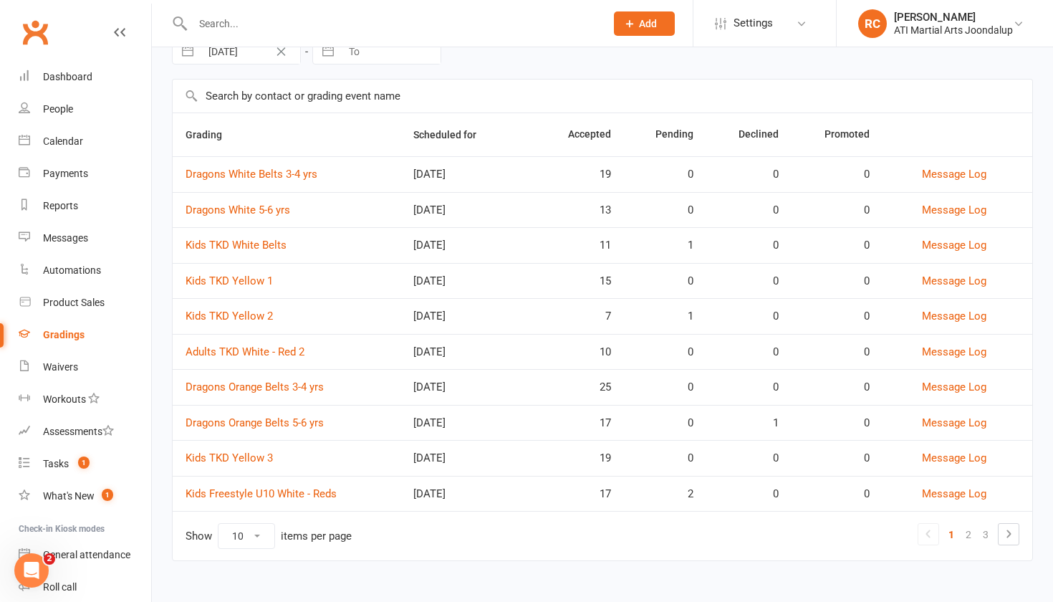
scroll to position [75, 0]
click at [972, 540] on link "2" at bounding box center [968, 535] width 17 height 20
